Goal: Task Accomplishment & Management: Manage account settings

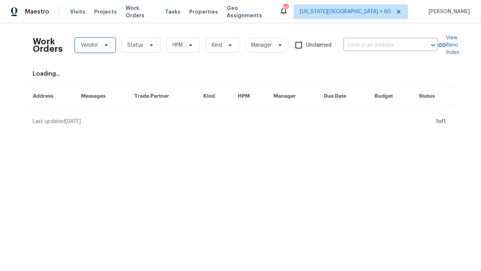
click at [102, 50] on span "Vendor" at bounding box center [95, 45] width 40 height 15
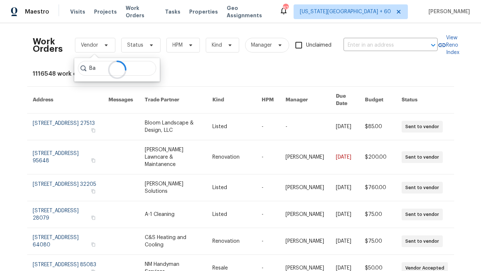
type input "B"
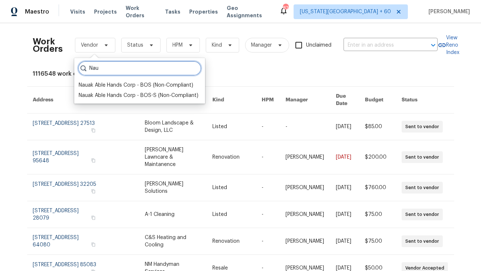
click at [174, 70] on input "Nau" at bounding box center [139, 68] width 123 height 15
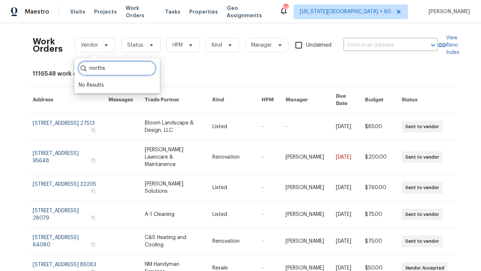
click at [112, 67] on input "norths" at bounding box center [117, 68] width 78 height 15
paste input "[PERSON_NAME] Maintenance"
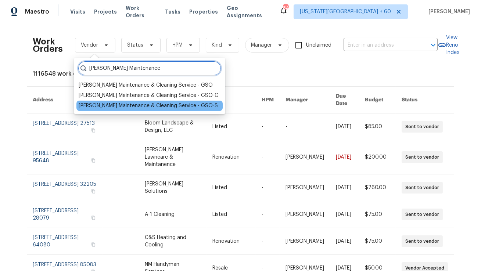
type input "[PERSON_NAME] Maintenance"
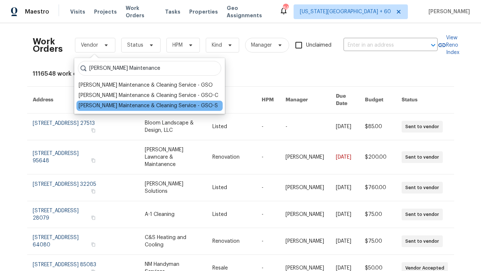
click at [125, 104] on div "Baker's Maintenance & Cleaning Service - GSO-S" at bounding box center [148, 105] width 139 height 7
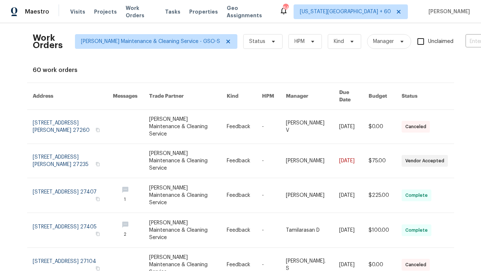
scroll to position [4, 0]
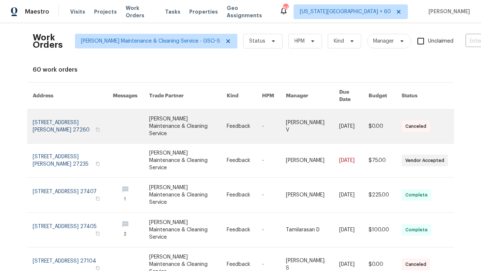
click at [58, 113] on link at bounding box center [73, 127] width 80 height 34
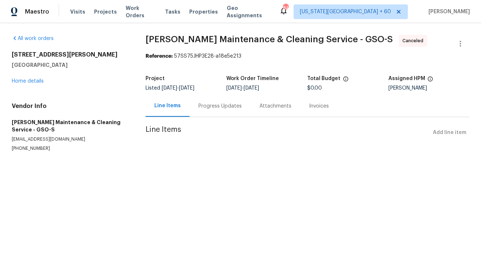
click at [218, 108] on div "Progress Updates" at bounding box center [219, 106] width 43 height 7
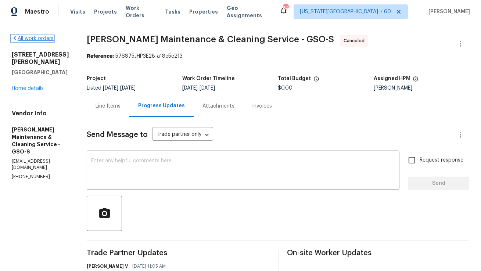
click at [24, 38] on link "All work orders" at bounding box center [33, 38] width 42 height 5
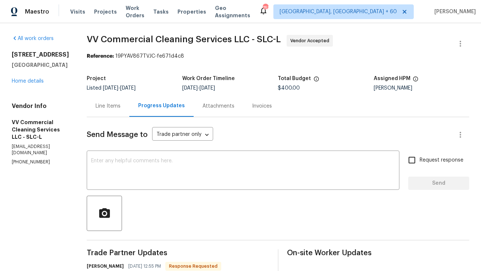
scroll to position [47, 0]
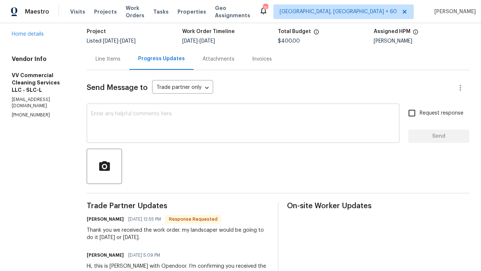
click at [175, 108] on div "x ​" at bounding box center [243, 123] width 313 height 37
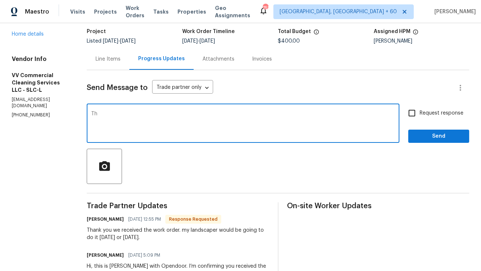
type textarea "T"
drag, startPoint x: 158, startPoint y: 112, endPoint x: 259, endPoint y: 112, distance: 101.8
click at [259, 112] on textarea "Good morning [PERSON_NAME], Thank you for confirming, I look for" at bounding box center [243, 124] width 304 height 26
type textarea "Good morning [PERSON_NAME], Can you please provide an update on the progress of…"
click at [413, 116] on input "Request response" at bounding box center [411, 112] width 15 height 15
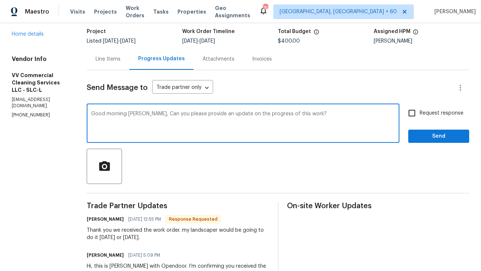
checkbox input "true"
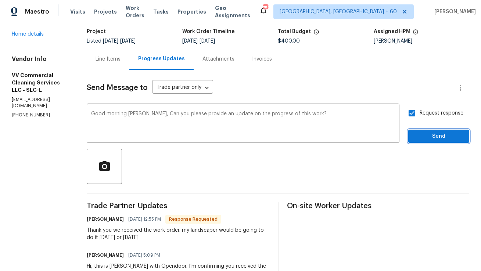
click at [413, 135] on button "Send" at bounding box center [438, 137] width 61 height 14
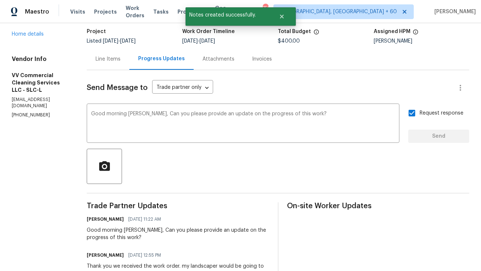
click at [121, 58] on div "Line Items" at bounding box center [108, 58] width 25 height 7
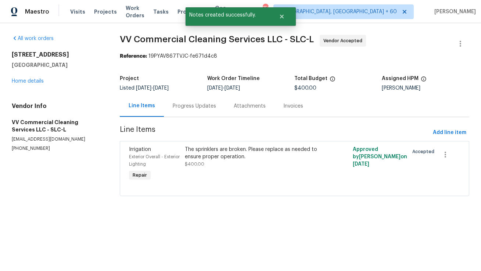
click at [179, 104] on div "Progress Updates" at bounding box center [194, 106] width 43 height 7
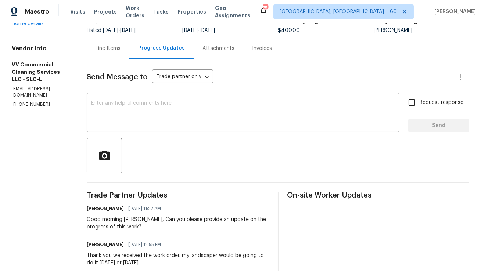
scroll to position [66, 0]
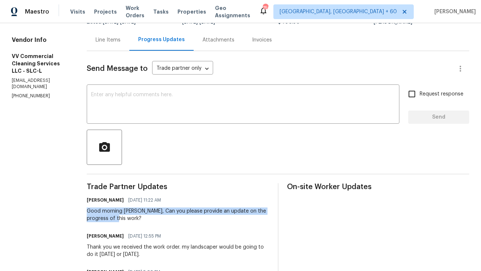
copy div "Good morning Alma, Can you please provide an update on the progress of this wor…"
drag, startPoint x: 102, startPoint y: 211, endPoint x: 153, endPoint y: 225, distance: 53.4
click at [153, 225] on div "Trade Partner Updates Anthony Mascarenhas 09/02/2025 11:22 AM Good morning Alma…" at bounding box center [178, 257] width 182 height 149
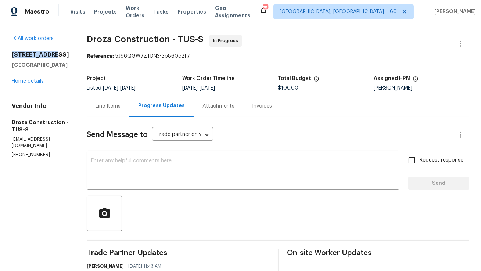
copy h2 "7637 E Cholla"
copy h2 "7637 E Cholla Overlook Dr"
drag, startPoint x: 12, startPoint y: 54, endPoint x: 58, endPoint y: 61, distance: 46.0
click at [58, 58] on h2 "7637 E Cholla Overlook Dr" at bounding box center [40, 54] width 57 height 7
click at [105, 108] on div "Line Items" at bounding box center [108, 106] width 25 height 7
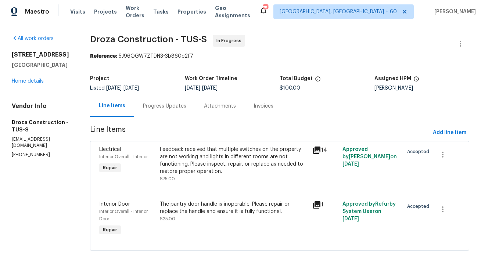
click at [195, 108] on div "Progress Updates" at bounding box center [164, 106] width 61 height 22
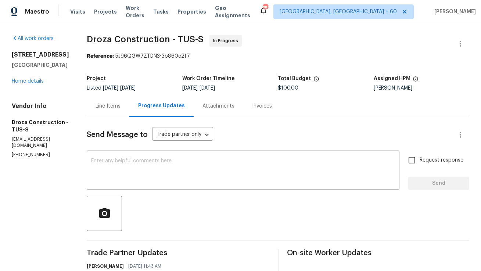
scroll to position [1, 0]
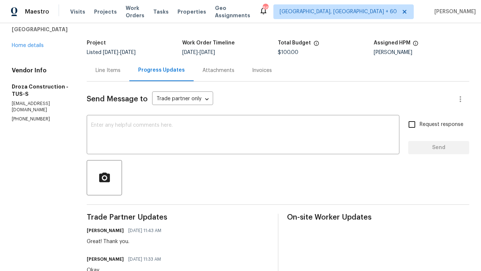
scroll to position [37, 0]
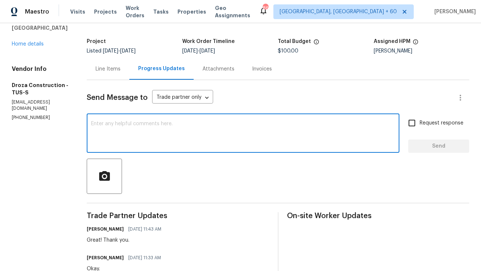
click at [158, 126] on textarea at bounding box center [243, 134] width 304 height 26
paste textarea "Good morning [PERSON_NAME], Can you please provide an update on the progress of…"
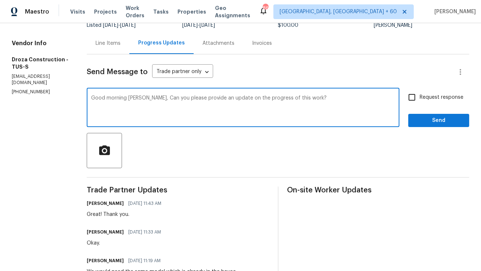
scroll to position [65, 0]
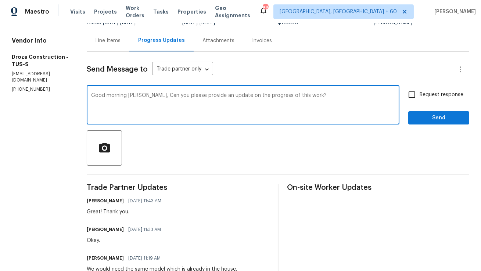
click at [137, 94] on textarea "Good morning [PERSON_NAME], Can you please provide an update on the progress of…" at bounding box center [243, 106] width 304 height 26
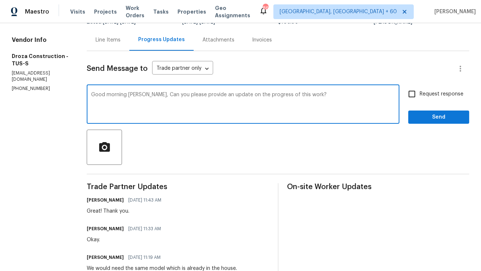
type textarea "Good morning Robert, Can you please provide an update on the progress of this w…"
click at [417, 94] on input "Request response" at bounding box center [411, 93] width 15 height 15
checkbox input "true"
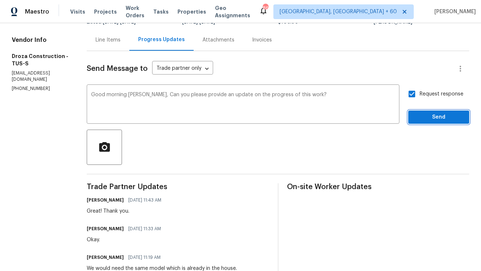
click at [423, 120] on span "Send" at bounding box center [438, 117] width 49 height 9
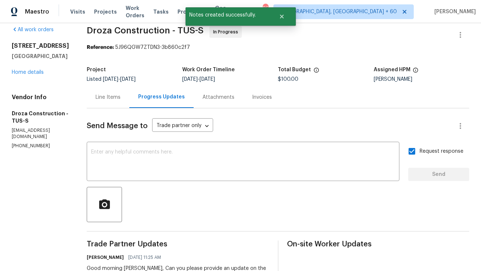
scroll to position [0, 0]
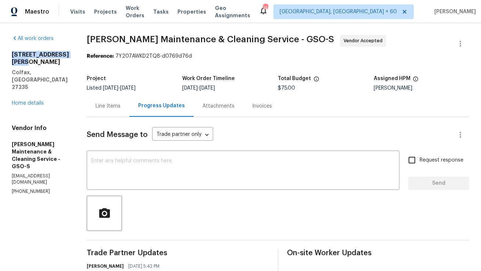
copy h2 "[STREET_ADDRESS][PERSON_NAME]"
drag, startPoint x: 12, startPoint y: 54, endPoint x: 77, endPoint y: 54, distance: 64.7
click at [69, 54] on h2 "[STREET_ADDRESS][PERSON_NAME]" at bounding box center [40, 58] width 57 height 15
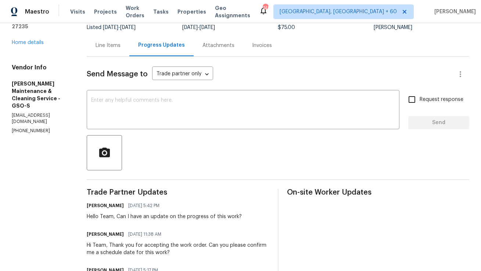
scroll to position [59, 0]
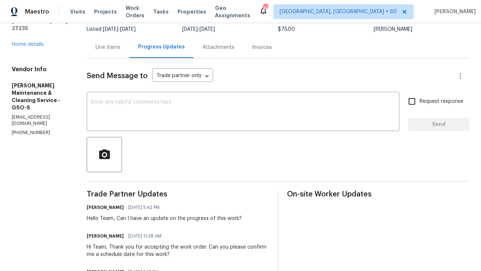
click at [31, 130] on p "[PHONE_NUMBER]" at bounding box center [40, 133] width 57 height 6
copy p "[PHONE_NUMBER]"
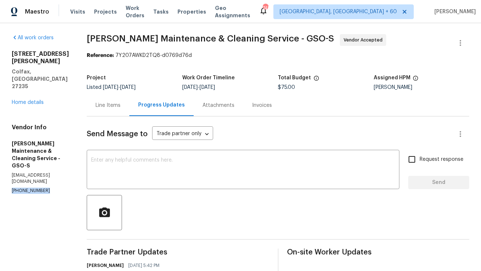
scroll to position [0, 0]
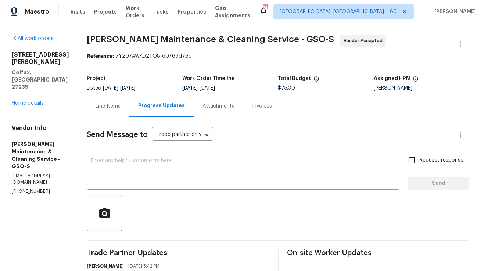
click at [118, 112] on div "Line Items" at bounding box center [108, 106] width 43 height 22
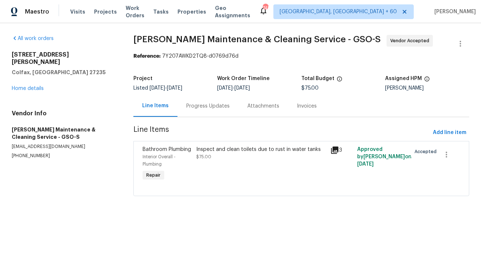
click at [235, 153] on div "Inspect and clean toilets due to rust in water tanks" at bounding box center [261, 149] width 130 height 7
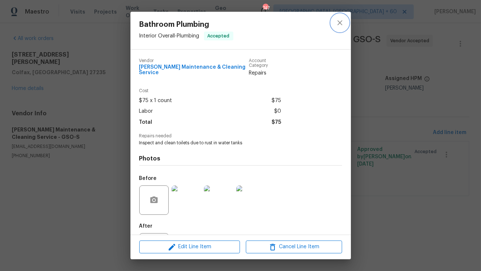
click at [342, 26] on icon "close" at bounding box center [340, 22] width 9 height 9
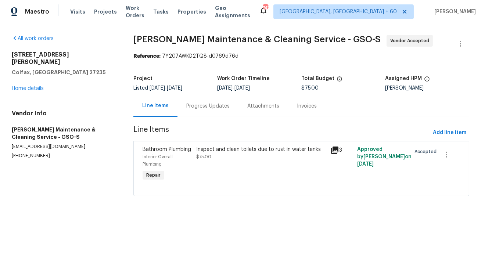
click at [203, 110] on div "Progress Updates" at bounding box center [208, 106] width 61 height 22
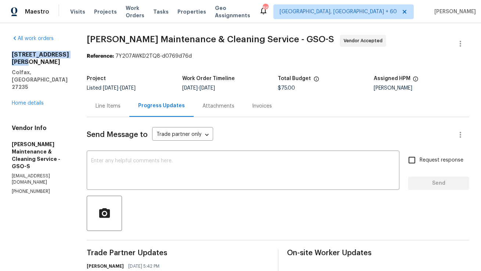
drag, startPoint x: 11, startPoint y: 54, endPoint x: 84, endPoint y: 54, distance: 72.4
click at [84, 54] on div "All work orders [STREET_ADDRESS][PERSON_NAME] Home details Vendor Info [PERSON_…" at bounding box center [240, 213] width 481 height 380
copy h2 "[STREET_ADDRESS][PERSON_NAME]"
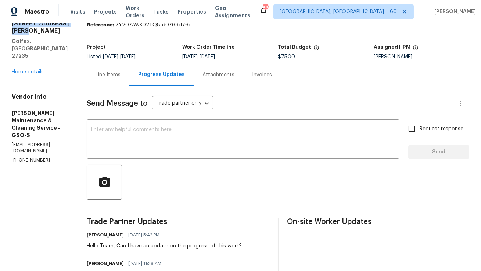
scroll to position [7, 0]
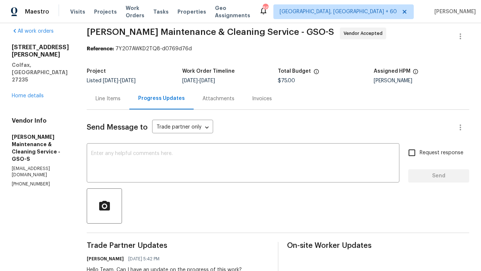
click at [121, 97] on div "Line Items" at bounding box center [108, 98] width 25 height 7
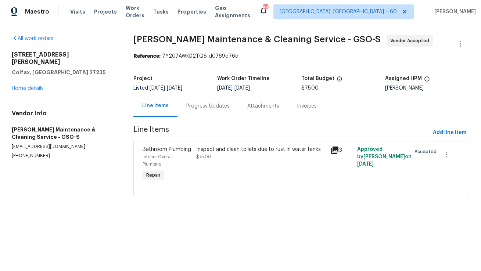
click at [192, 111] on div "Progress Updates" at bounding box center [208, 106] width 61 height 22
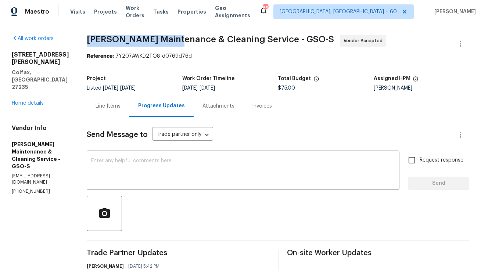
copy span "Baker's Maintenance"
drag, startPoint x: 95, startPoint y: 37, endPoint x: 181, endPoint y: 37, distance: 86.4
click at [181, 37] on span "Baker's Maintenance & Cleaning Service - GSO-S" at bounding box center [210, 39] width 247 height 9
click at [119, 136] on span "Send Message to" at bounding box center [117, 134] width 61 height 7
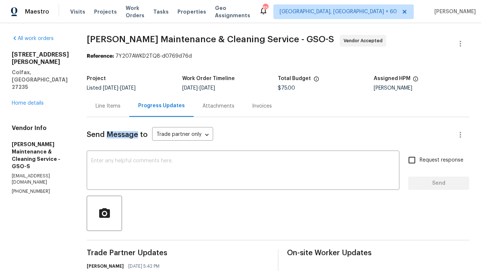
click at [119, 136] on span "Send Message to" at bounding box center [117, 134] width 61 height 7
click at [131, 146] on div "Send Message to Trade partner only Trade partner only ​ x ​ Request response Se…" at bounding box center [278, 254] width 383 height 274
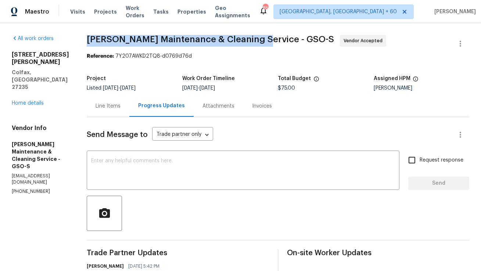
copy span "Baker's Maintenance & Cleaning Service"
drag, startPoint x: 96, startPoint y: 40, endPoint x: 264, endPoint y: 39, distance: 168.0
click at [264, 39] on span "Baker's Maintenance & Cleaning Service - GSO-S" at bounding box center [210, 39] width 247 height 9
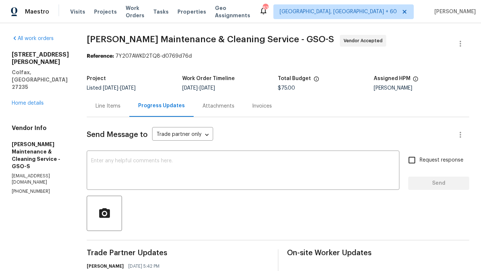
click at [239, 125] on div "Send Message to Trade partner only Trade partner only ​ x ​ Request response Se…" at bounding box center [278, 254] width 383 height 274
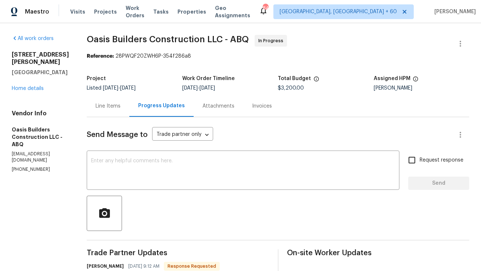
click at [101, 107] on div "Line Items" at bounding box center [108, 106] width 25 height 7
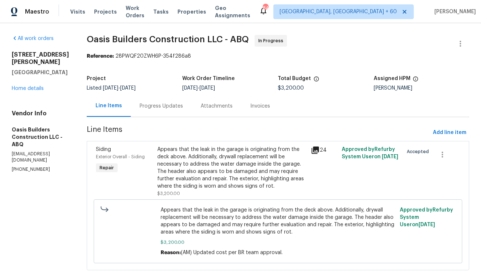
click at [212, 167] on div "Appears that the leak in the garage is originating from the deck above. Additio…" at bounding box center [231, 168] width 149 height 44
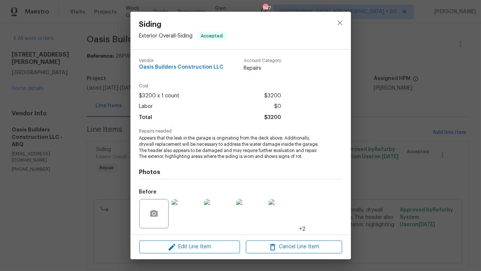
scroll to position [49, 0]
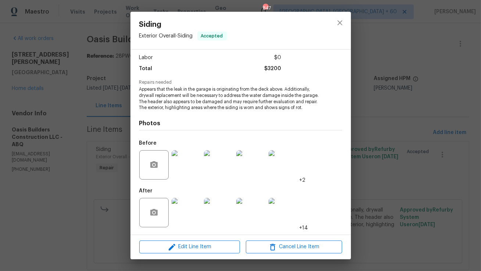
click at [181, 219] on img at bounding box center [186, 212] width 29 height 29
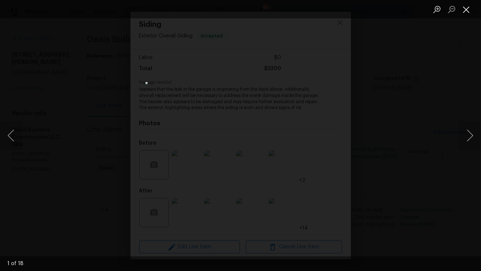
click at [469, 13] on button "Close lightbox" at bounding box center [466, 9] width 15 height 13
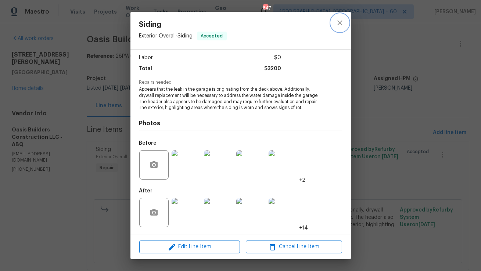
click at [340, 25] on icon "close" at bounding box center [340, 22] width 9 height 9
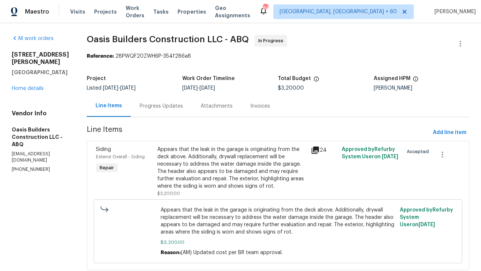
click at [152, 111] on div "Progress Updates" at bounding box center [161, 106] width 61 height 22
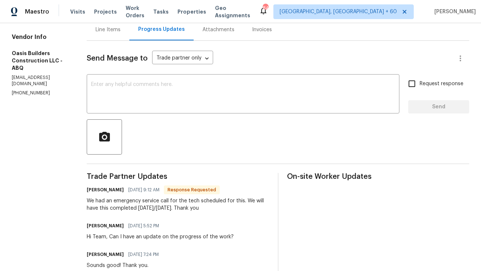
scroll to position [73, 0]
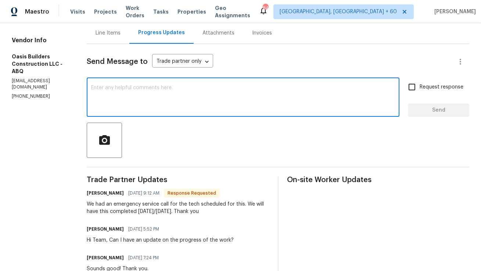
click at [169, 107] on textarea at bounding box center [243, 98] width 304 height 26
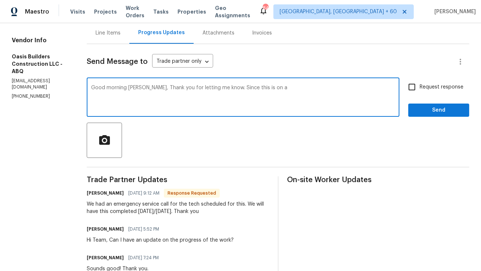
drag, startPoint x: 217, startPoint y: 86, endPoint x: 294, endPoint y: 86, distance: 77.2
click at [294, 86] on textarea "Good morning Tony, Thank you for letting me know. Since this is on a" at bounding box center [243, 98] width 304 height 26
drag, startPoint x: 216, startPoint y: 87, endPoint x: 319, endPoint y: 87, distance: 102.5
click at [319, 87] on textarea "Good morning Tony, Thank you for letting me know. If you can get it completed" at bounding box center [243, 98] width 304 height 26
type textarea "Good morning Tony, Thank you for letting me know."
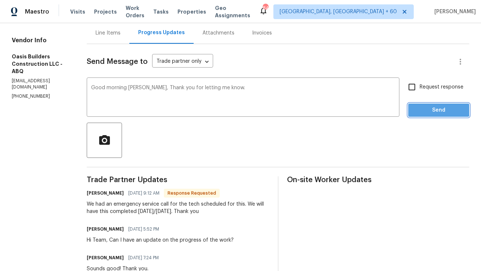
click at [434, 110] on span "Send" at bounding box center [438, 110] width 49 height 9
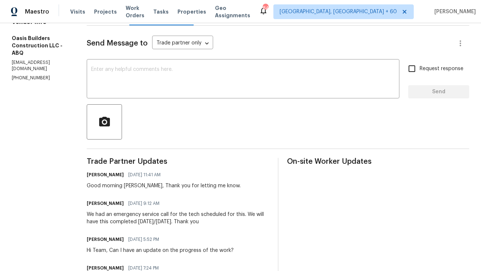
scroll to position [111, 0]
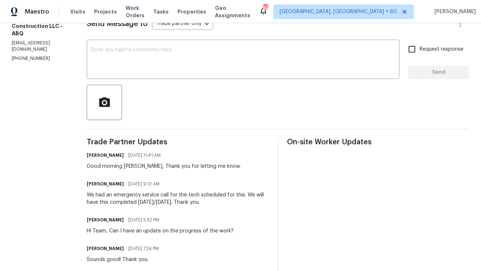
copy div "We had an emergency service call for the tech scheduled for this. We will have …"
drag, startPoint x: 87, startPoint y: 193, endPoint x: 202, endPoint y: 201, distance: 114.6
click at [202, 201] on div "We had an emergency service call for the tech scheduled for this. We will have …" at bounding box center [178, 198] width 182 height 15
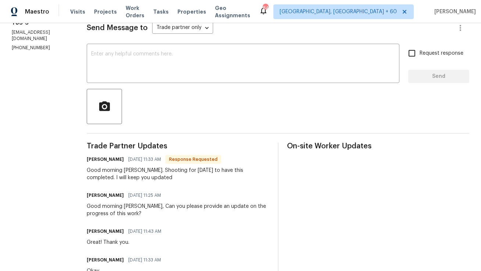
scroll to position [94, 0]
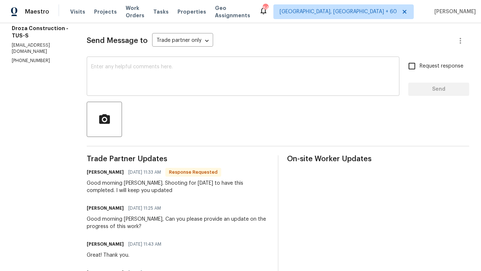
click at [171, 76] on textarea at bounding box center [243, 77] width 304 height 26
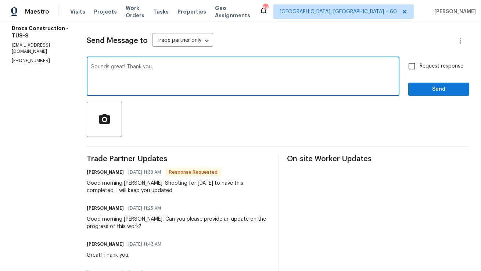
type textarea "Sounds great! Thank you."
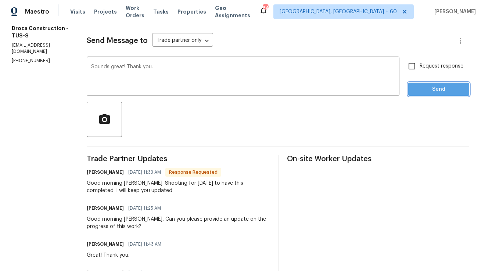
click at [427, 89] on span "Send" at bounding box center [438, 89] width 49 height 9
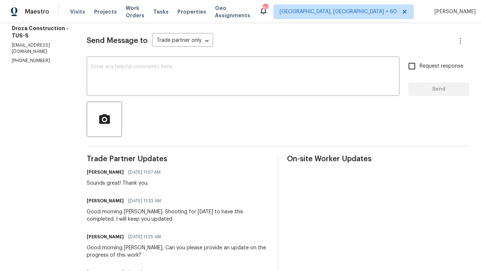
scroll to position [0, 0]
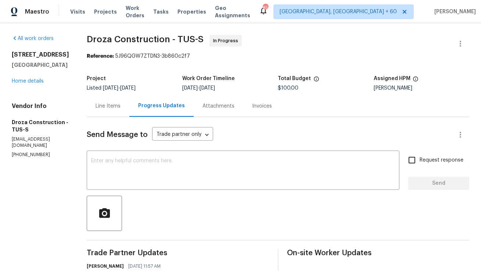
click at [118, 112] on div "Line Items" at bounding box center [108, 106] width 43 height 22
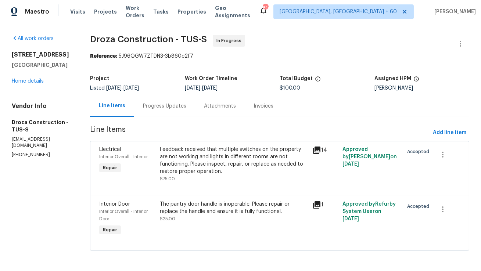
click at [195, 107] on div "Progress Updates" at bounding box center [164, 106] width 61 height 22
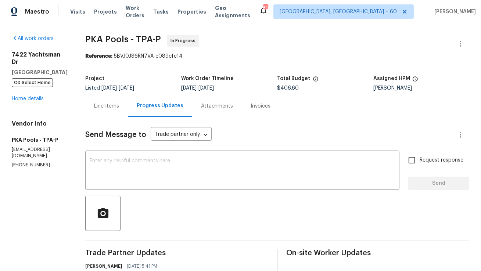
click at [92, 112] on div "Line Items" at bounding box center [106, 106] width 43 height 22
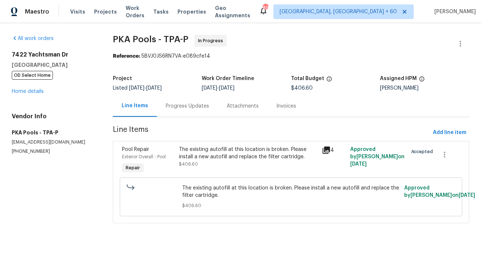
click at [198, 106] on div "Progress Updates" at bounding box center [187, 106] width 43 height 7
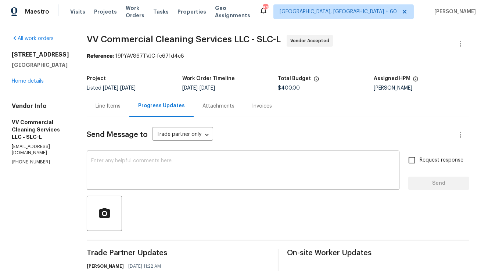
click at [121, 109] on div "Line Items" at bounding box center [108, 106] width 25 height 7
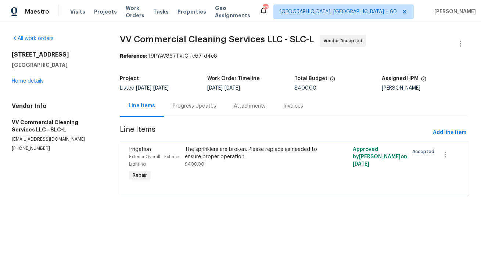
click at [186, 106] on div "Progress Updates" at bounding box center [194, 106] width 43 height 7
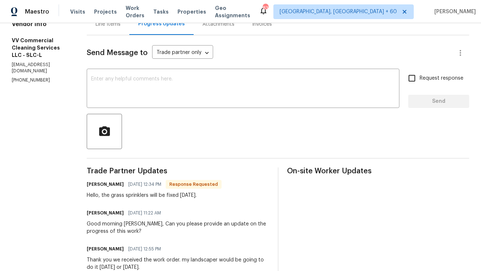
scroll to position [83, 0]
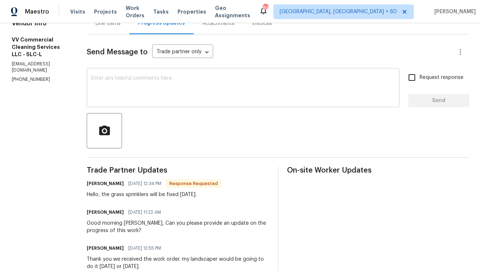
click at [159, 82] on textarea at bounding box center [243, 89] width 304 height 26
click at [122, 75] on div "Sound good! x ​" at bounding box center [243, 88] width 313 height 37
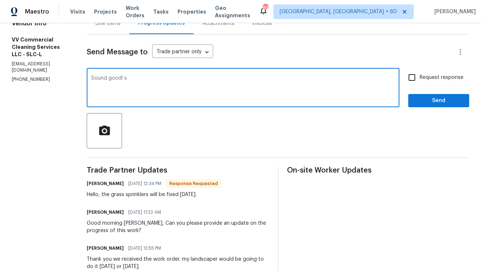
click at [120, 78] on textarea "Sound good! s" at bounding box center [243, 89] width 304 height 26
click at [146, 77] on textarea "Sounds good! s" at bounding box center [243, 89] width 304 height 26
type textarea "Sounds good! Thank you."
click at [426, 98] on span "Send" at bounding box center [438, 100] width 49 height 9
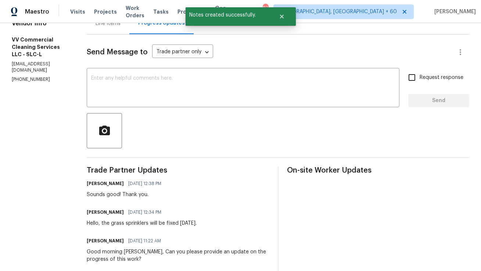
scroll to position [41, 0]
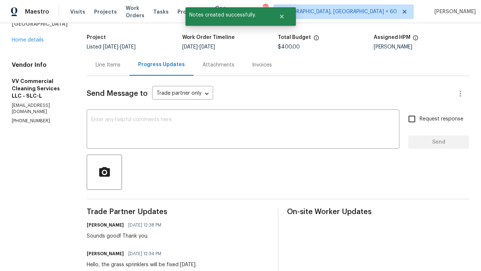
click at [120, 66] on div "Line Items" at bounding box center [108, 64] width 25 height 7
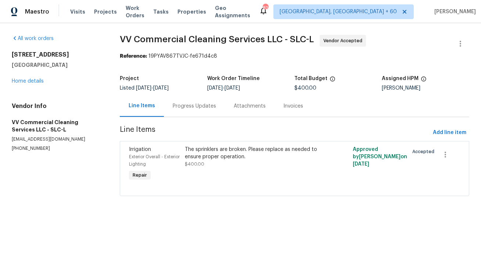
click at [179, 116] on div "Progress Updates" at bounding box center [194, 106] width 61 height 22
